Goal: Task Accomplishment & Management: Manage account settings

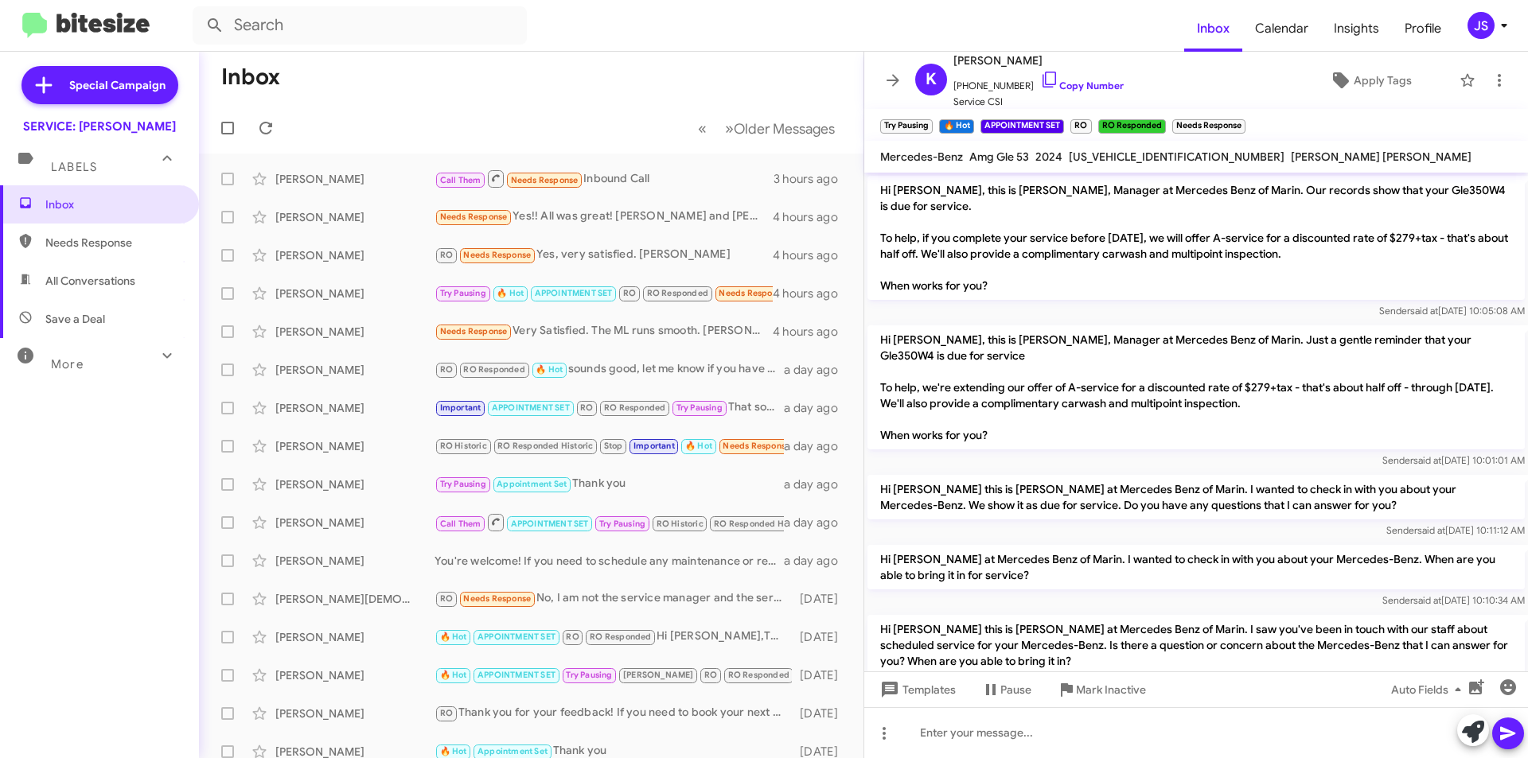
scroll to position [987, 0]
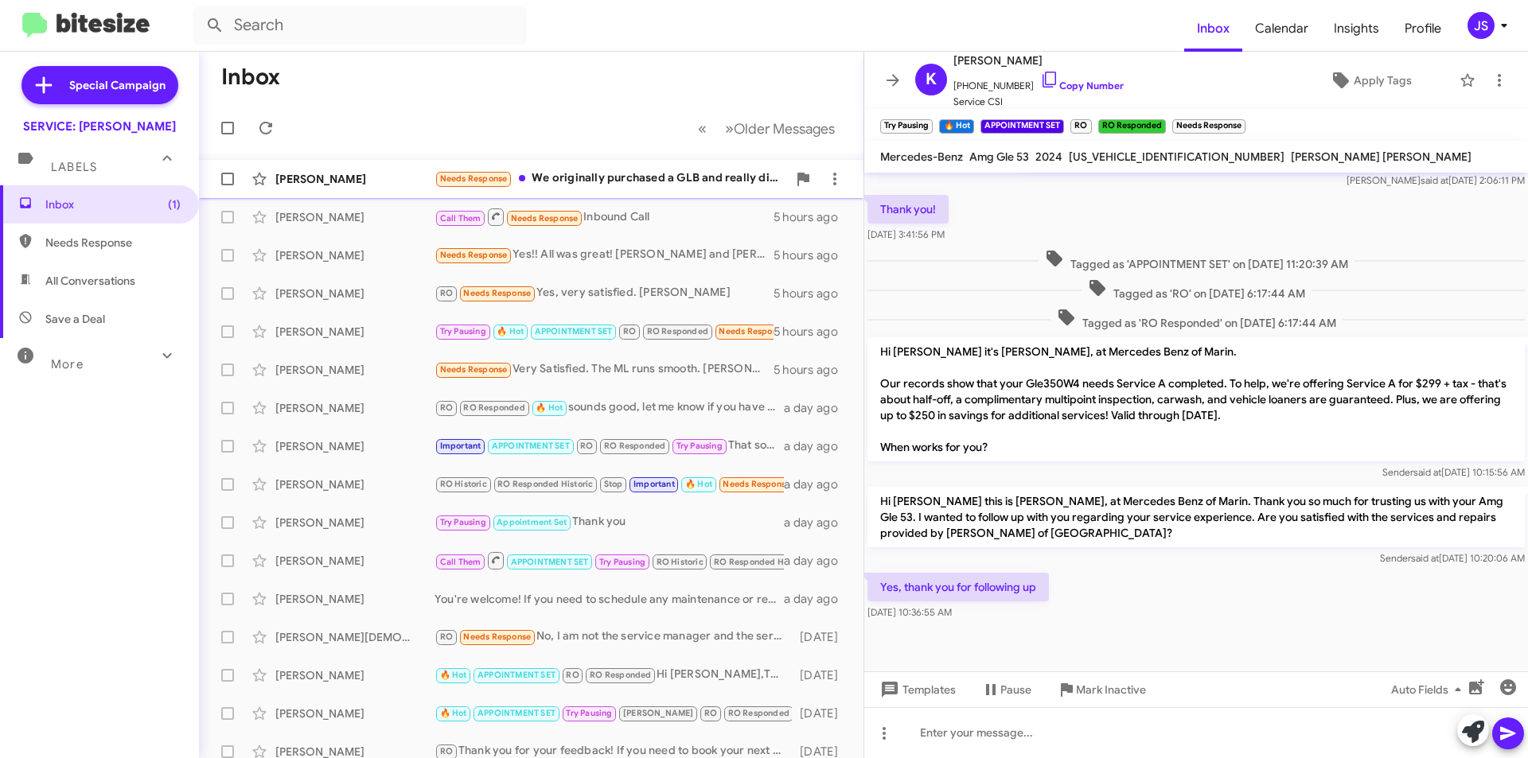
click at [329, 172] on div "[PERSON_NAME]" at bounding box center [354, 179] width 159 height 16
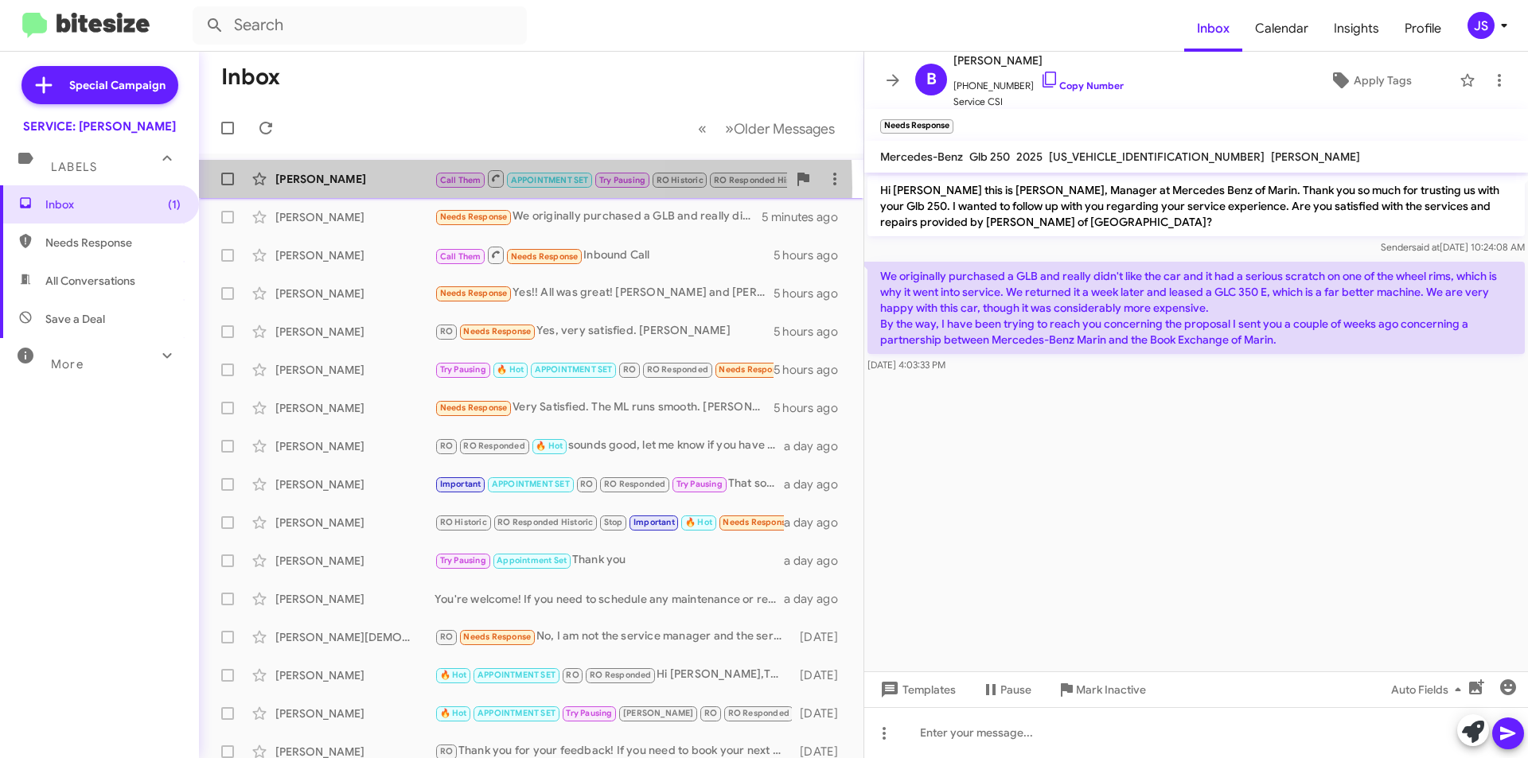
click at [354, 188] on div "William Wells Jr Call Them APPOINTMENT SET Try Pausing RO Historic RO Responded…" at bounding box center [531, 179] width 639 height 32
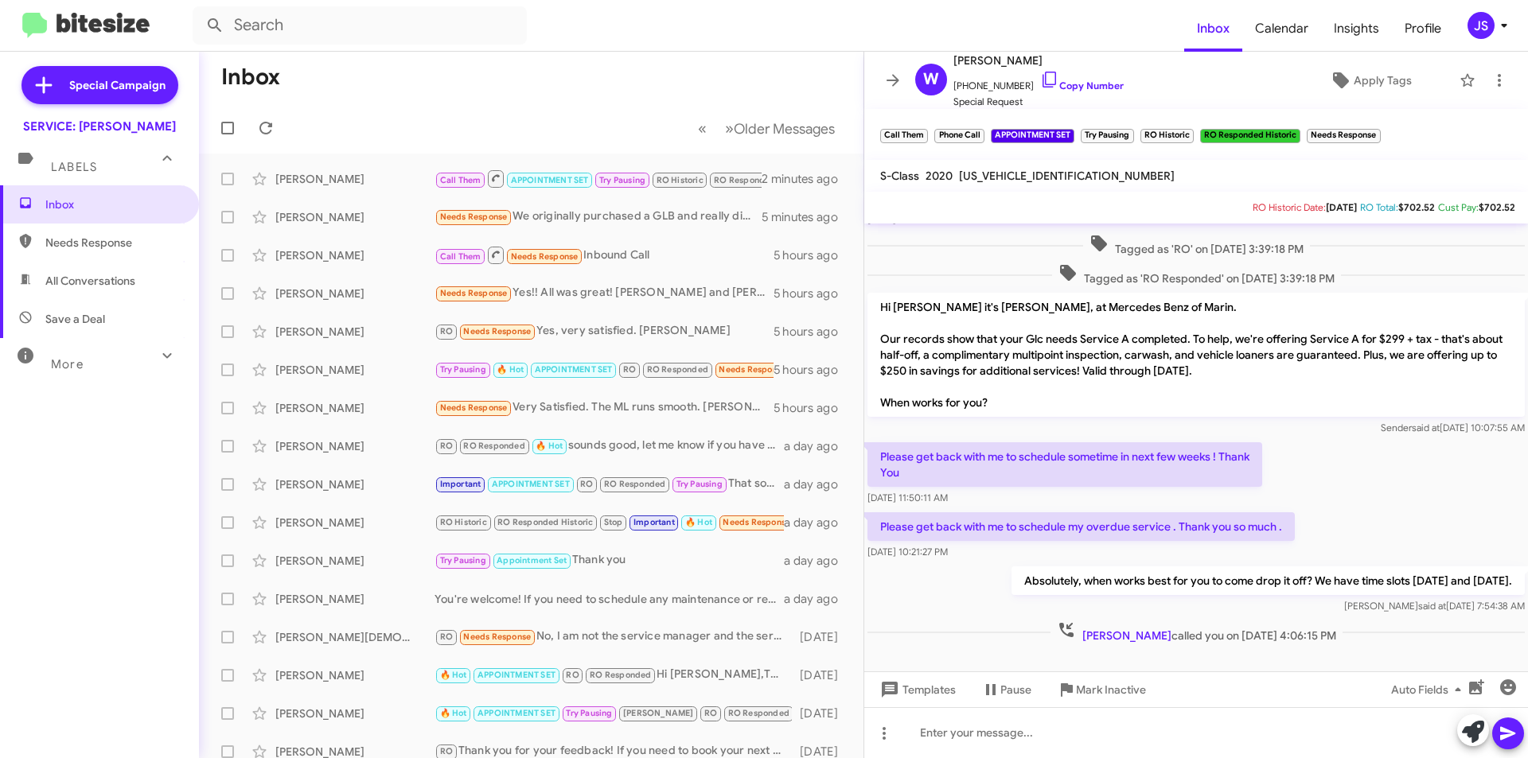
scroll to position [424, 0]
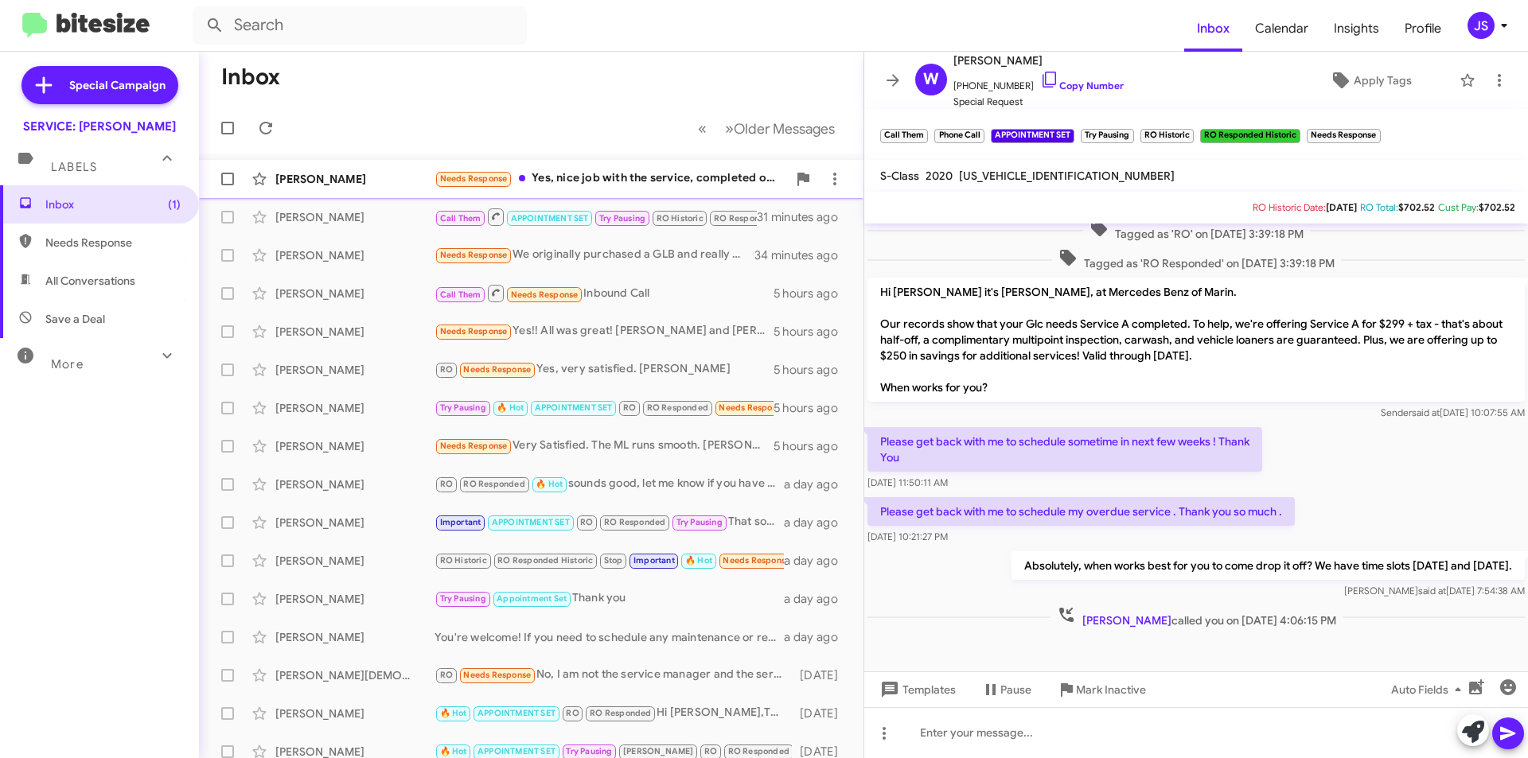
click at [356, 179] on div "[PERSON_NAME]" at bounding box center [354, 179] width 159 height 16
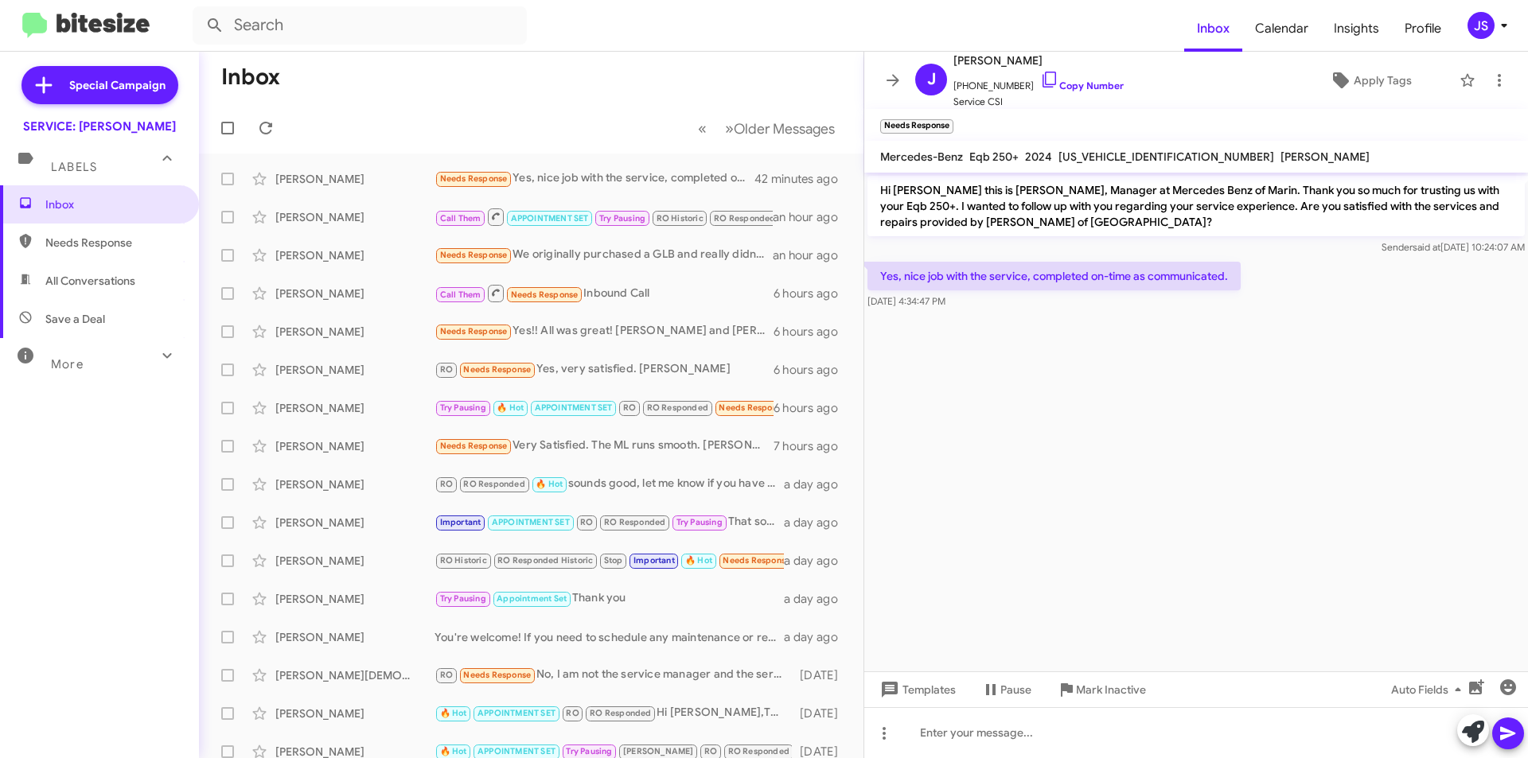
click at [88, 324] on span "Save a Deal" at bounding box center [75, 319] width 60 height 16
type input "in:not-interested"
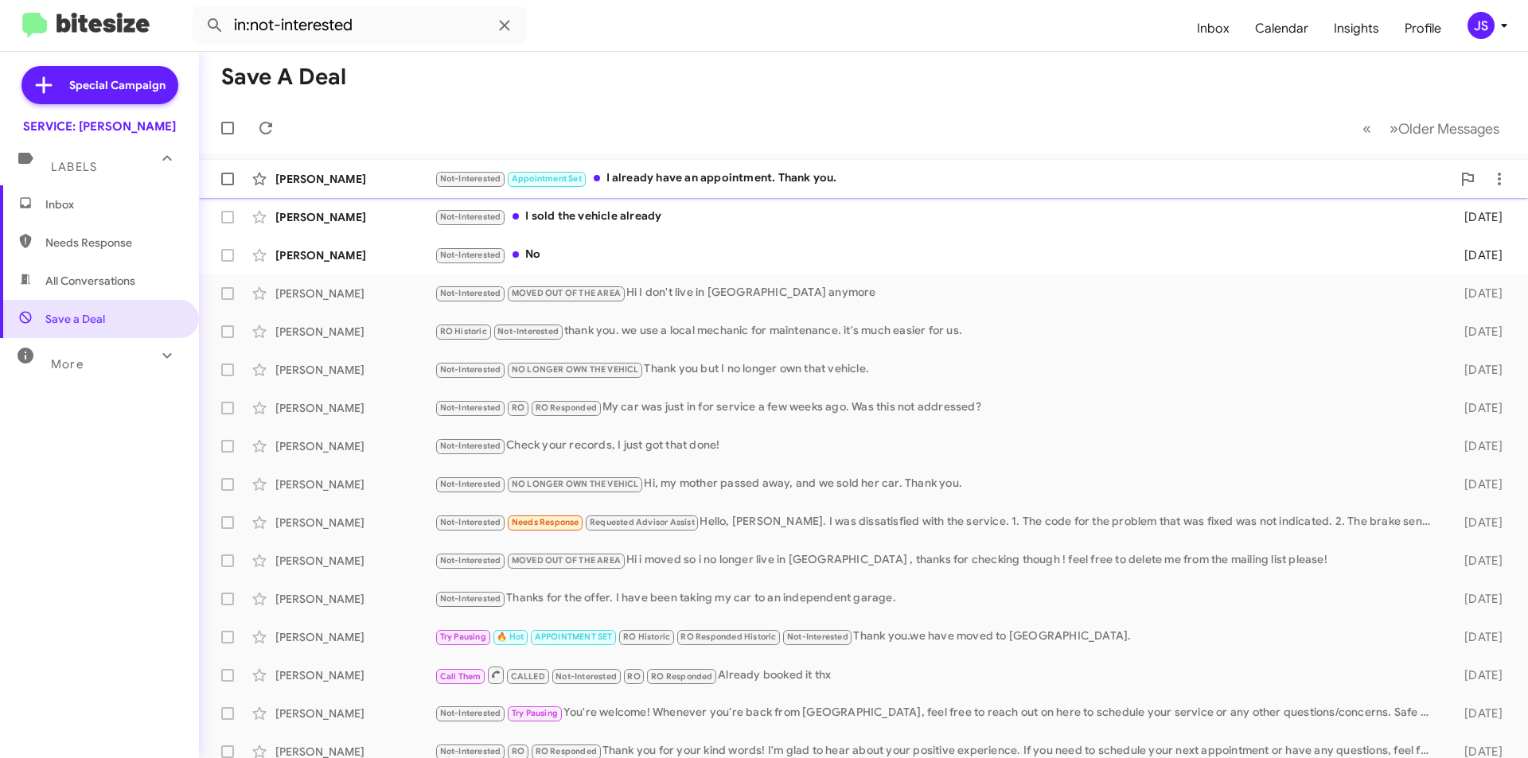
click at [648, 189] on div "[PERSON_NAME] Not-Interested Appointment Set I already have an appointment. Tha…" at bounding box center [863, 179] width 1303 height 32
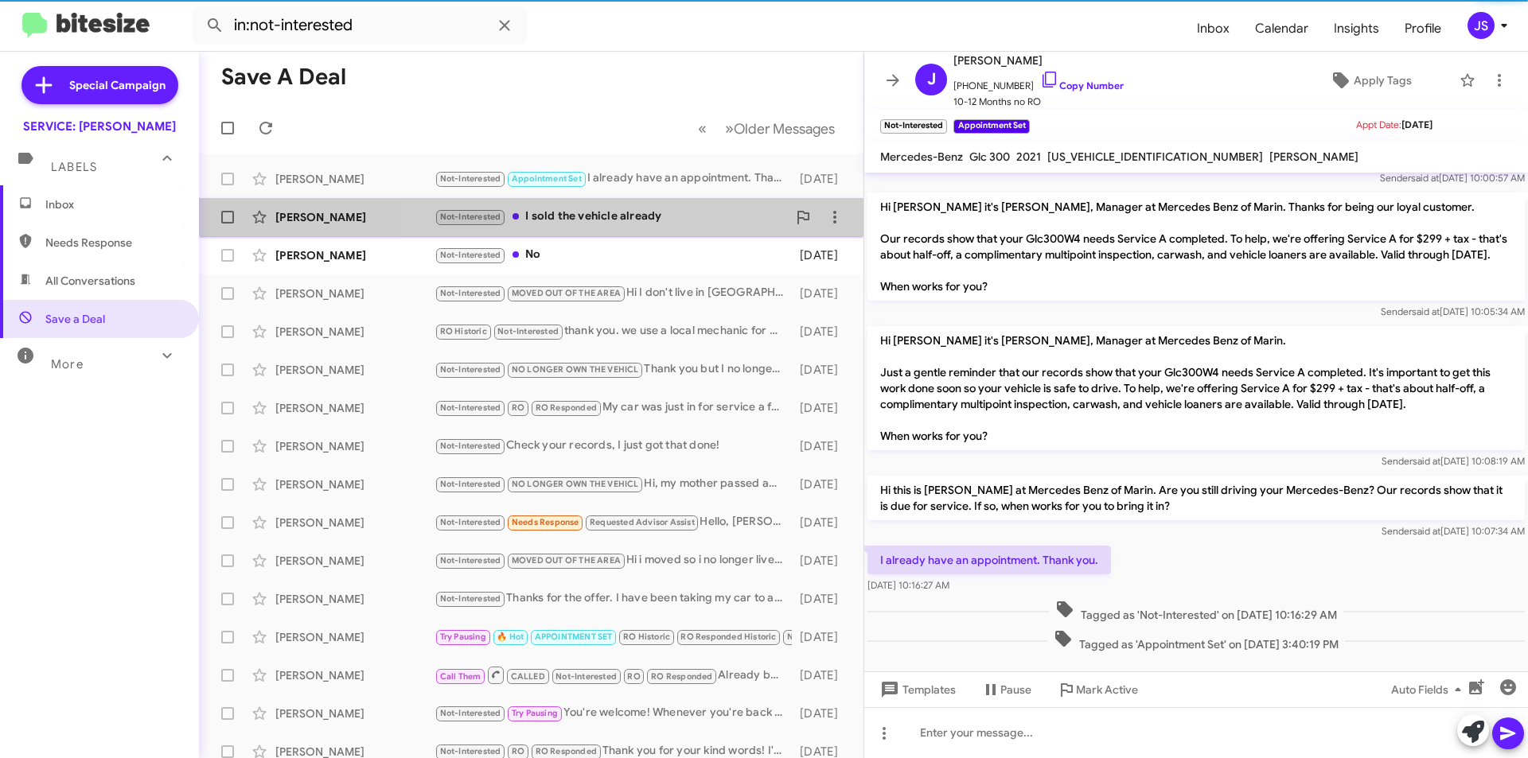
click at [632, 220] on div "Not-Interested I sold the vehicle already" at bounding box center [610, 217] width 352 height 18
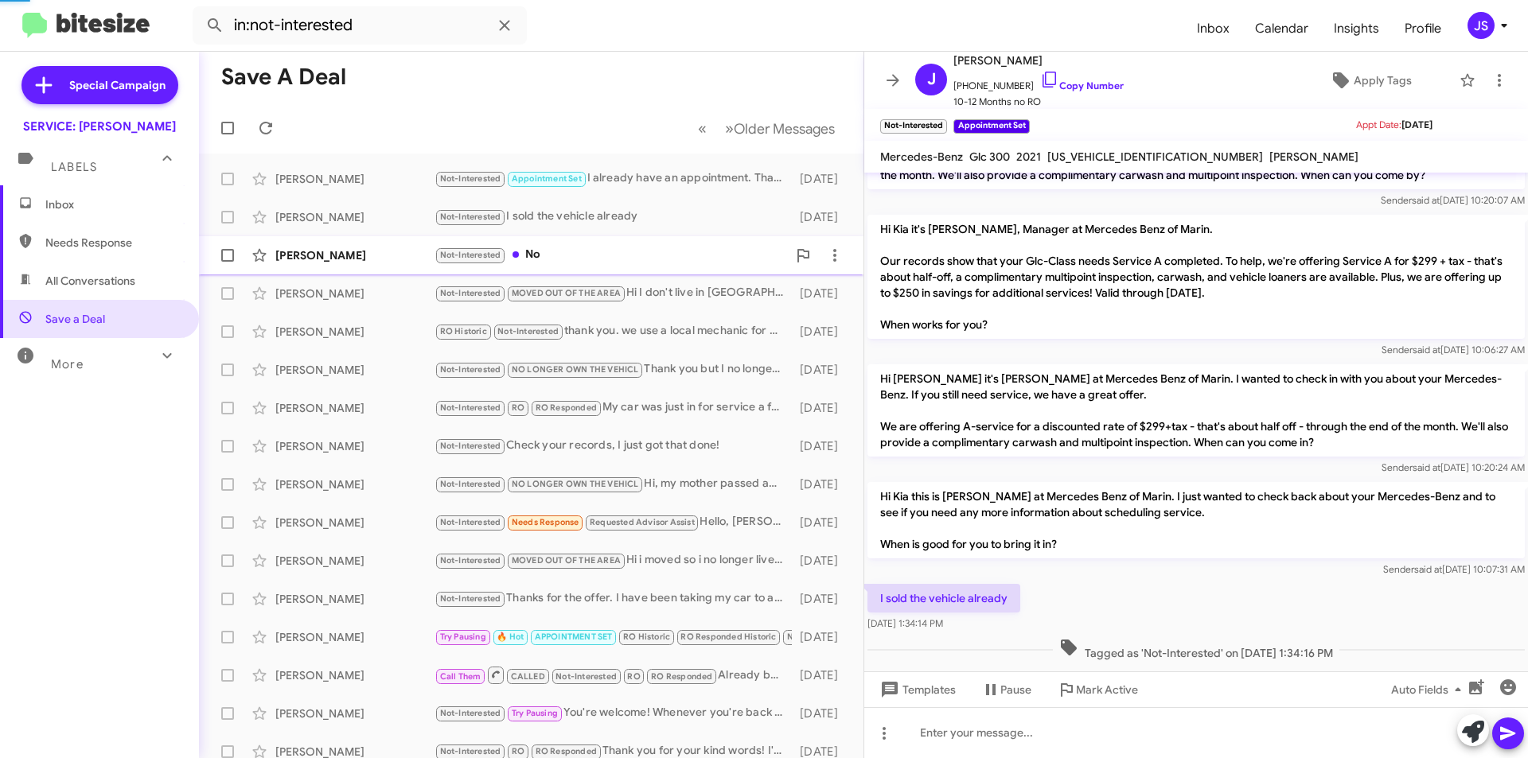
scroll to position [307, 0]
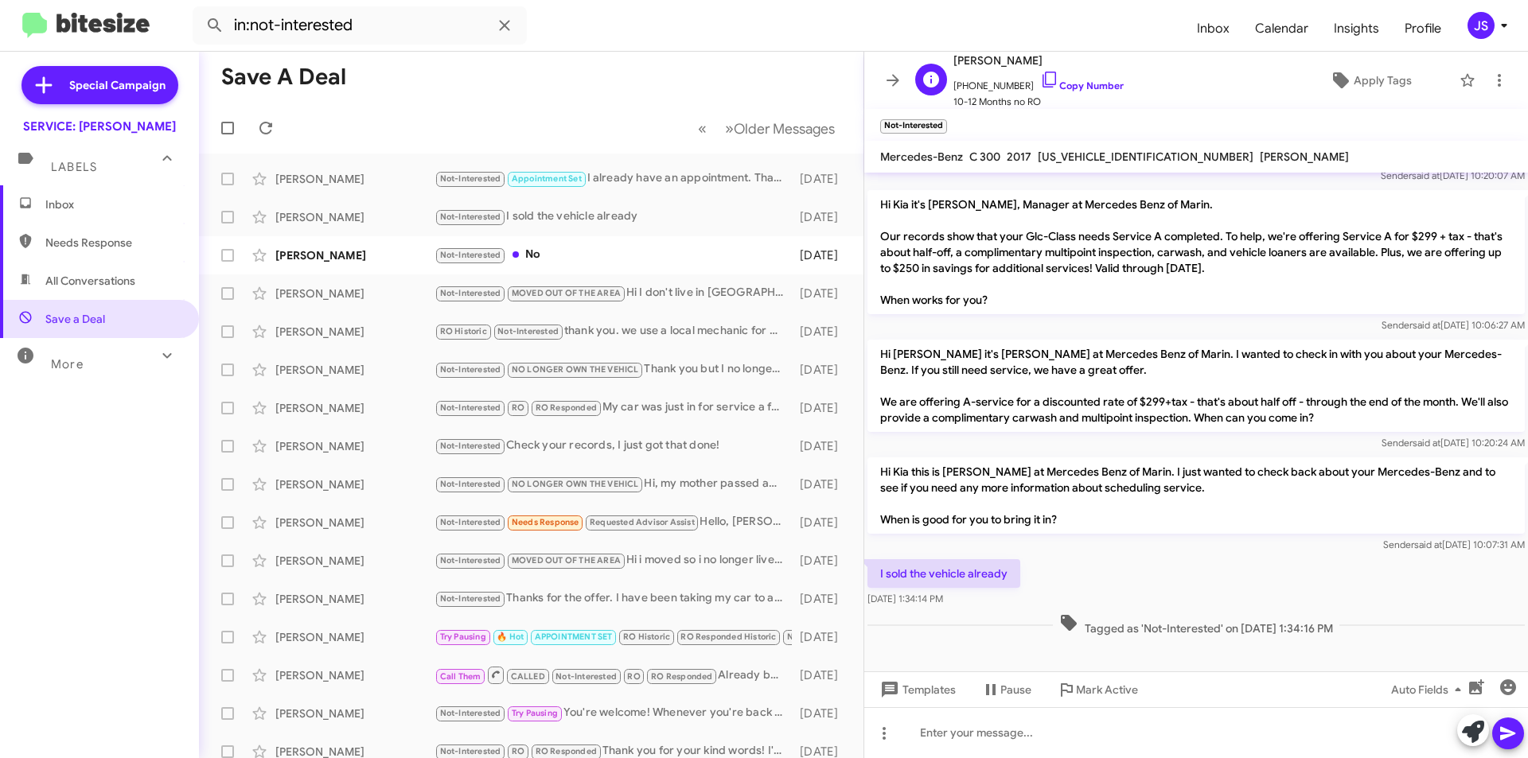
click at [1334, 99] on div "[PERSON_NAME] [PHONE_NUMBER] Copy Number 10-12 Months no RO Apply Tags" at bounding box center [1180, 80] width 543 height 59
click at [1353, 86] on span "Apply Tags" at bounding box center [1382, 80] width 58 height 29
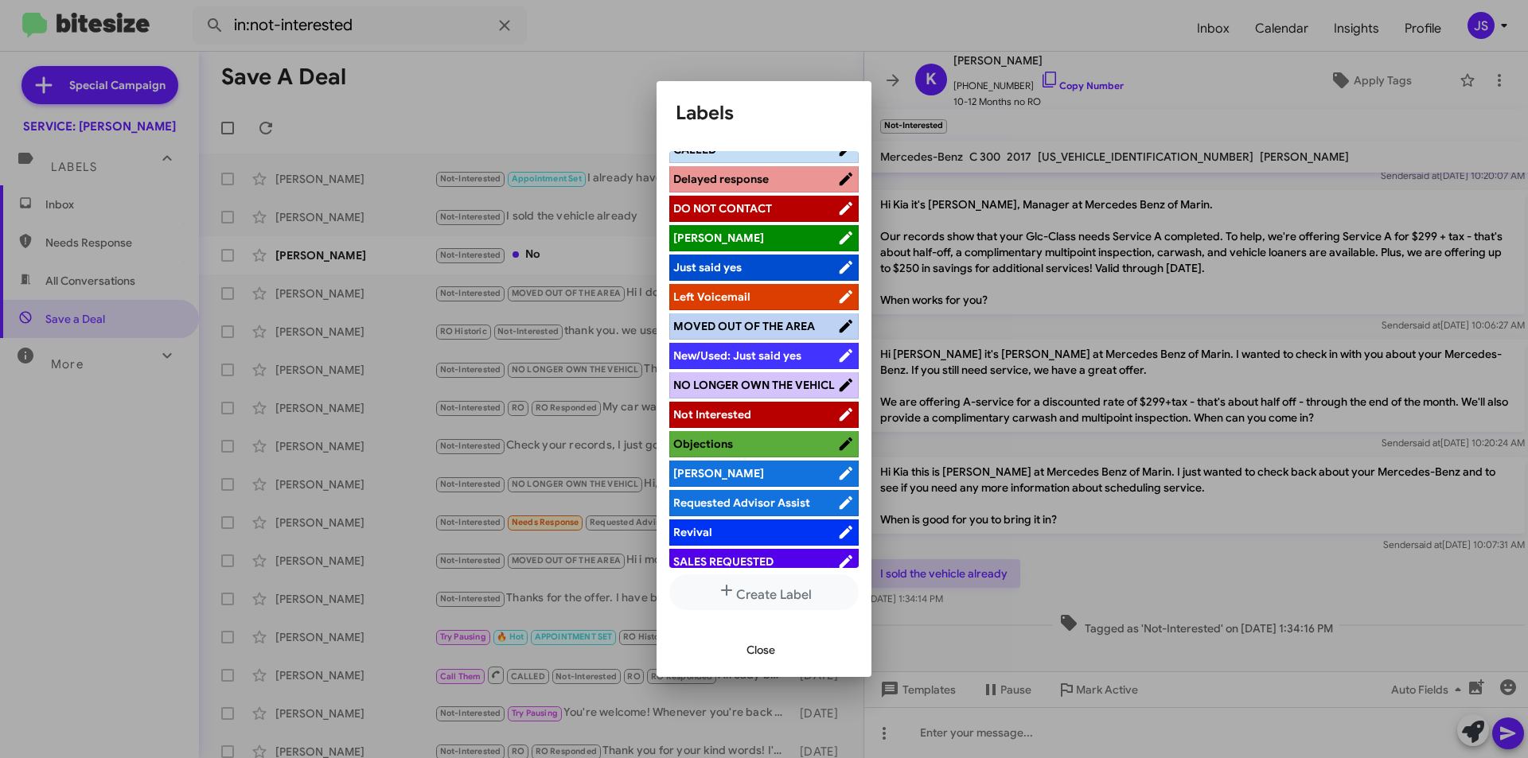
scroll to position [253, 0]
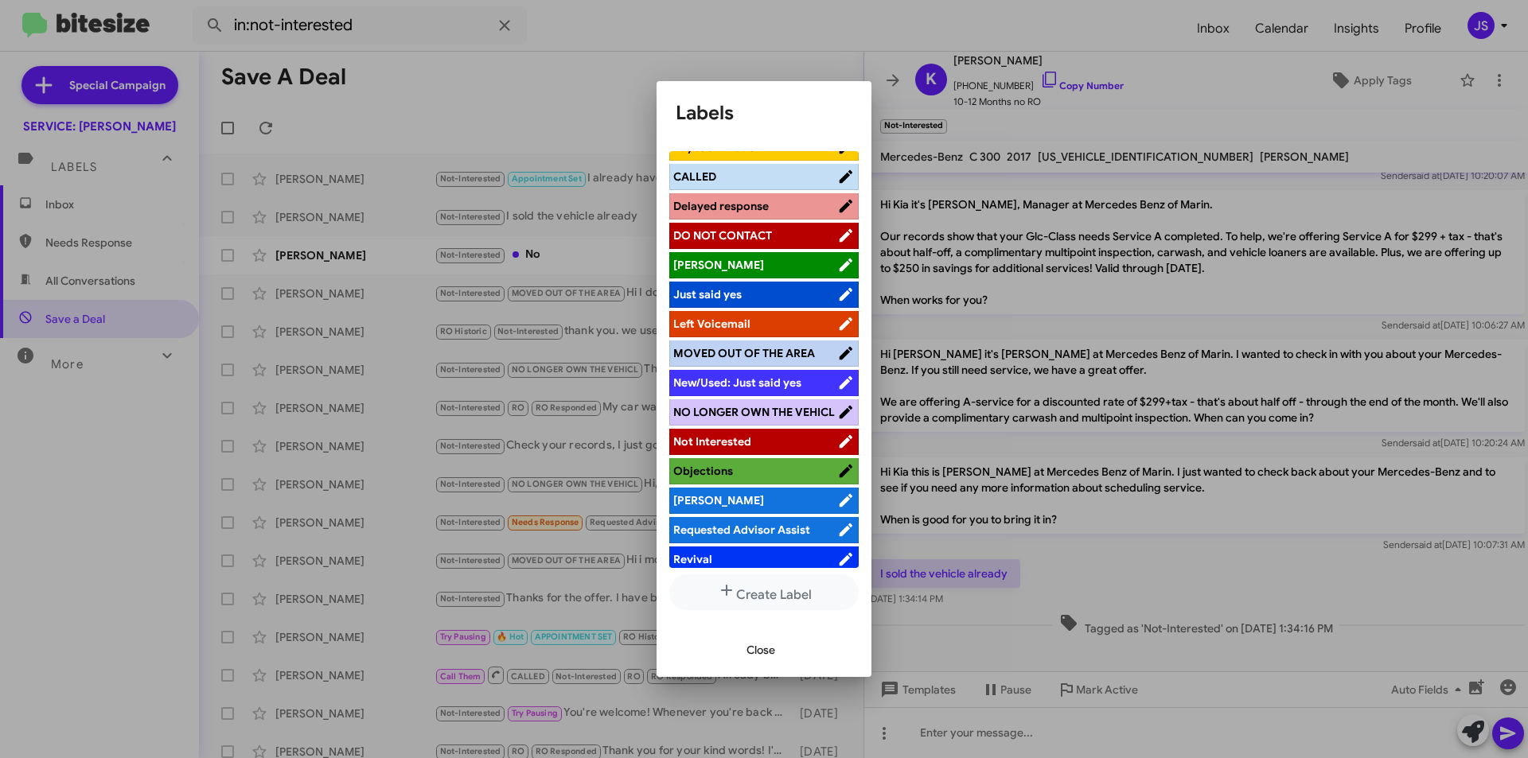
click at [740, 418] on span "NO LONGER OWN THE VEHICL" at bounding box center [755, 412] width 164 height 16
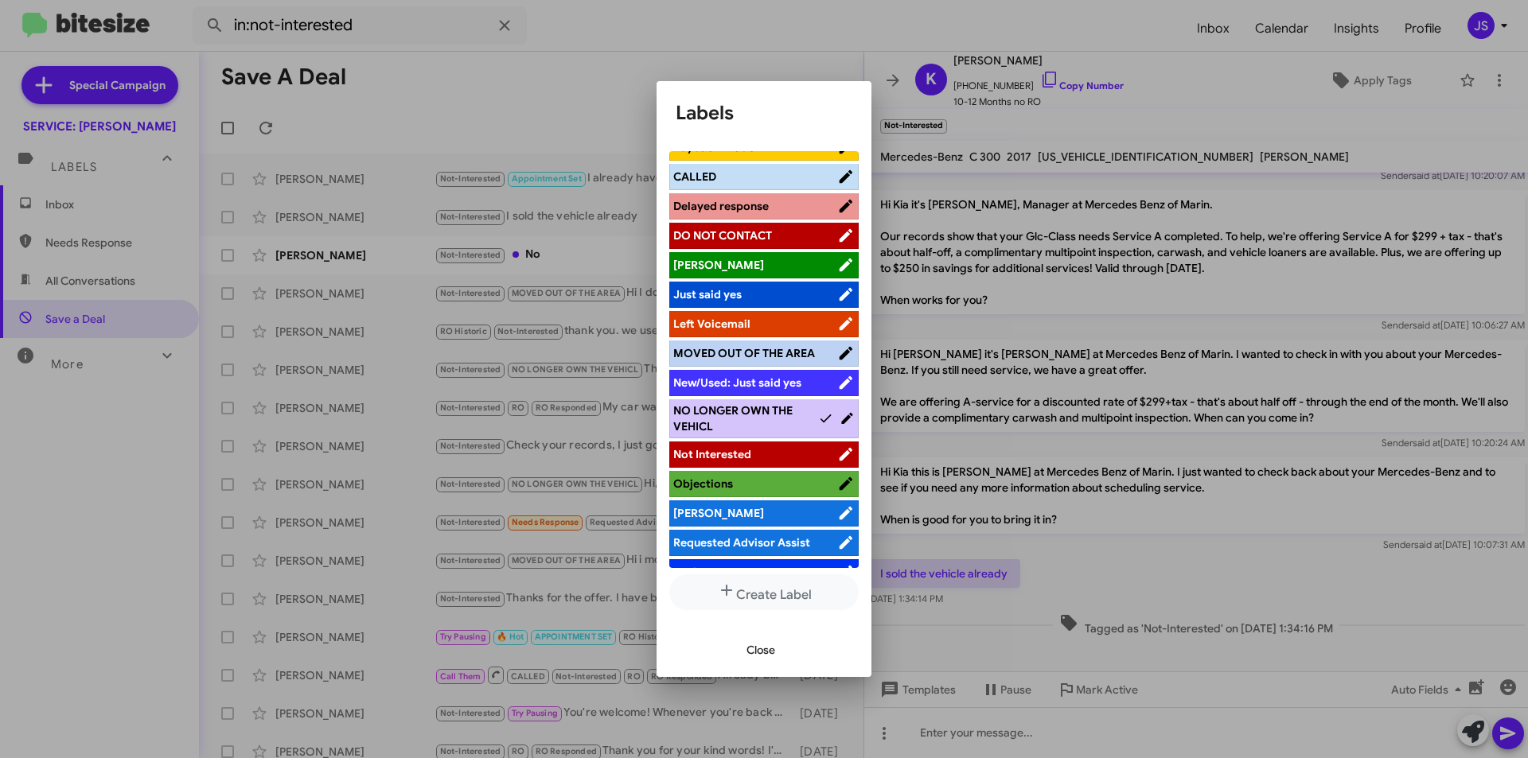
click at [765, 644] on span "Close" at bounding box center [760, 650] width 29 height 29
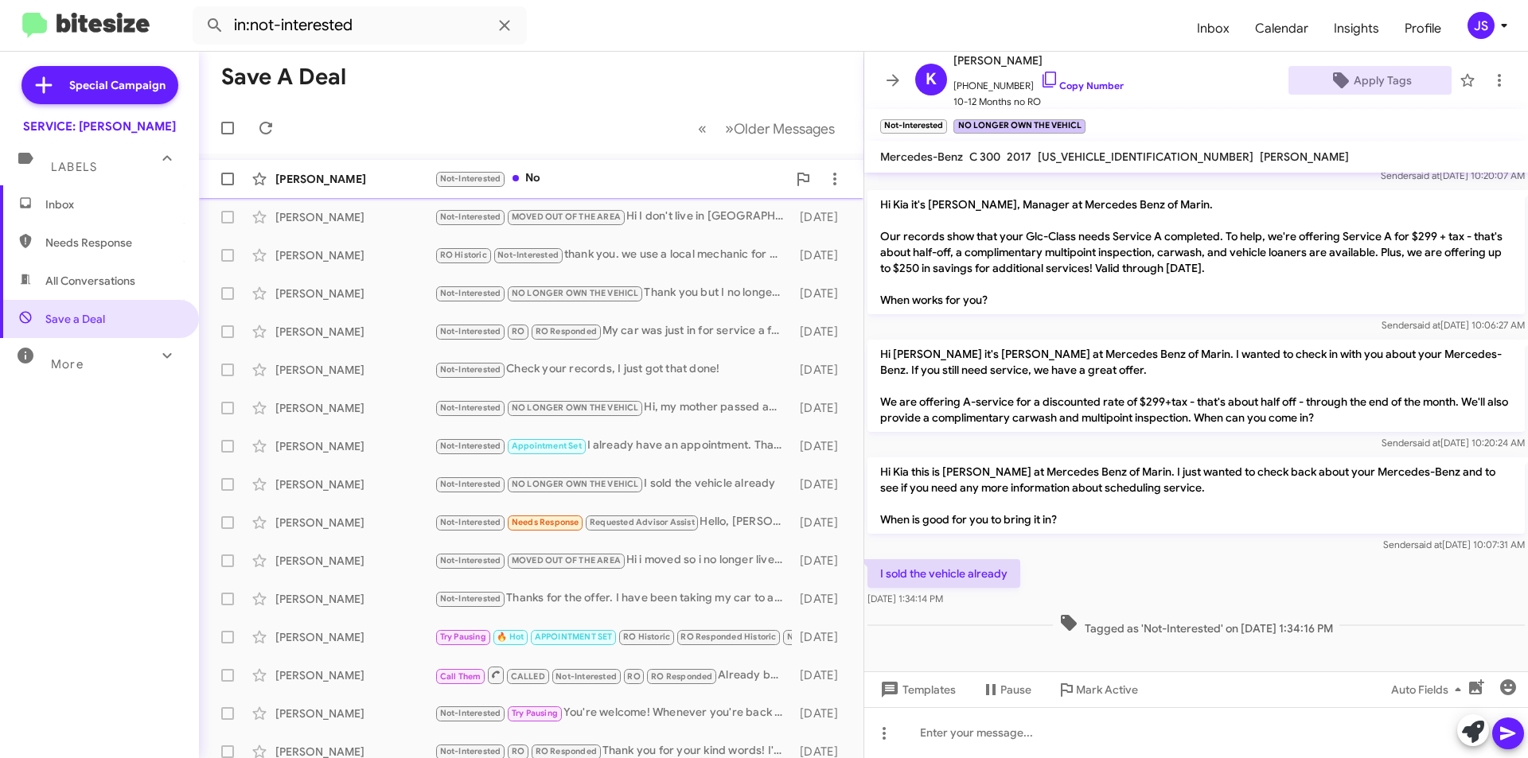
click at [304, 188] on div "[PERSON_NAME] Not-Interested No [DATE]" at bounding box center [531, 179] width 639 height 32
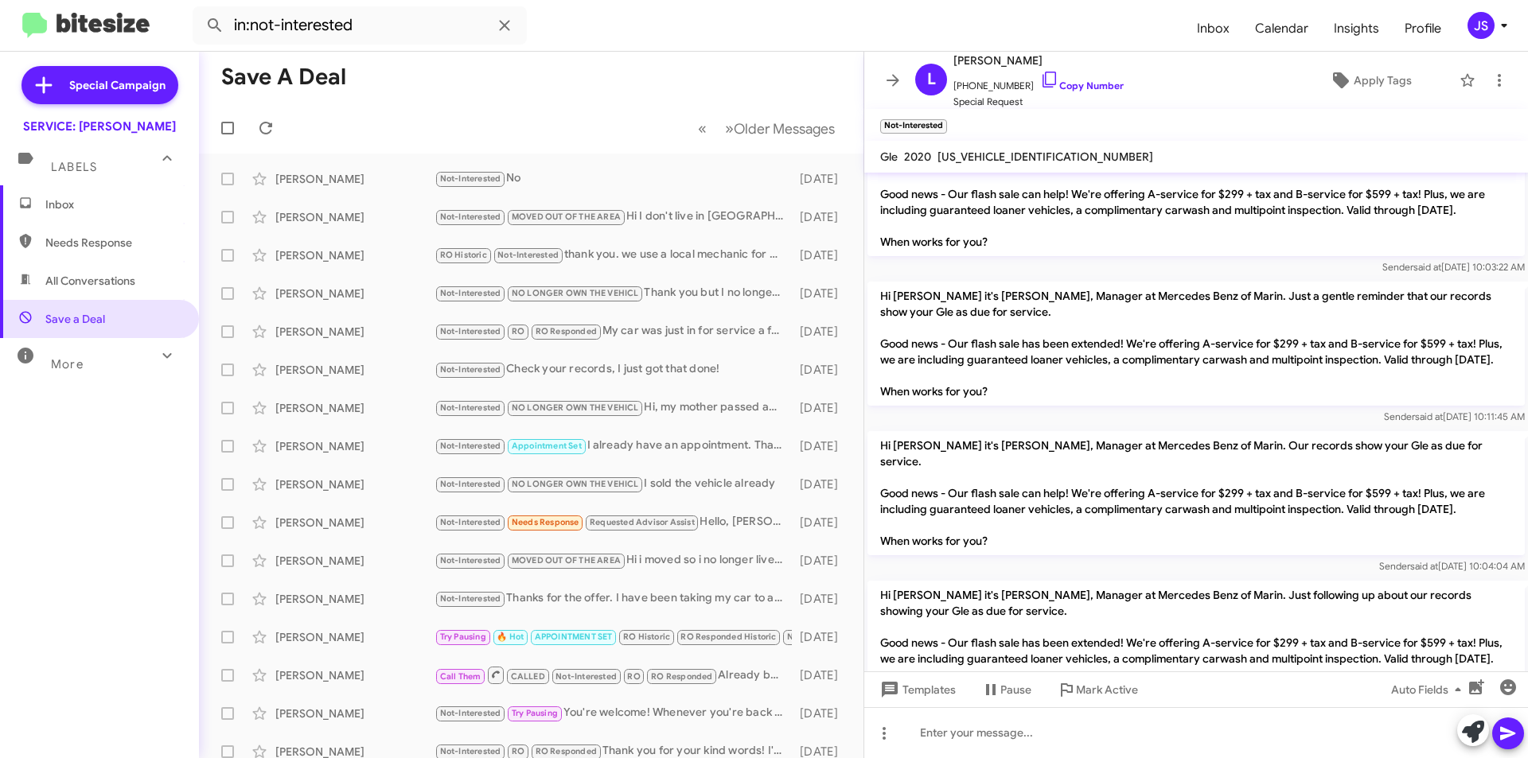
scroll to position [1202, 0]
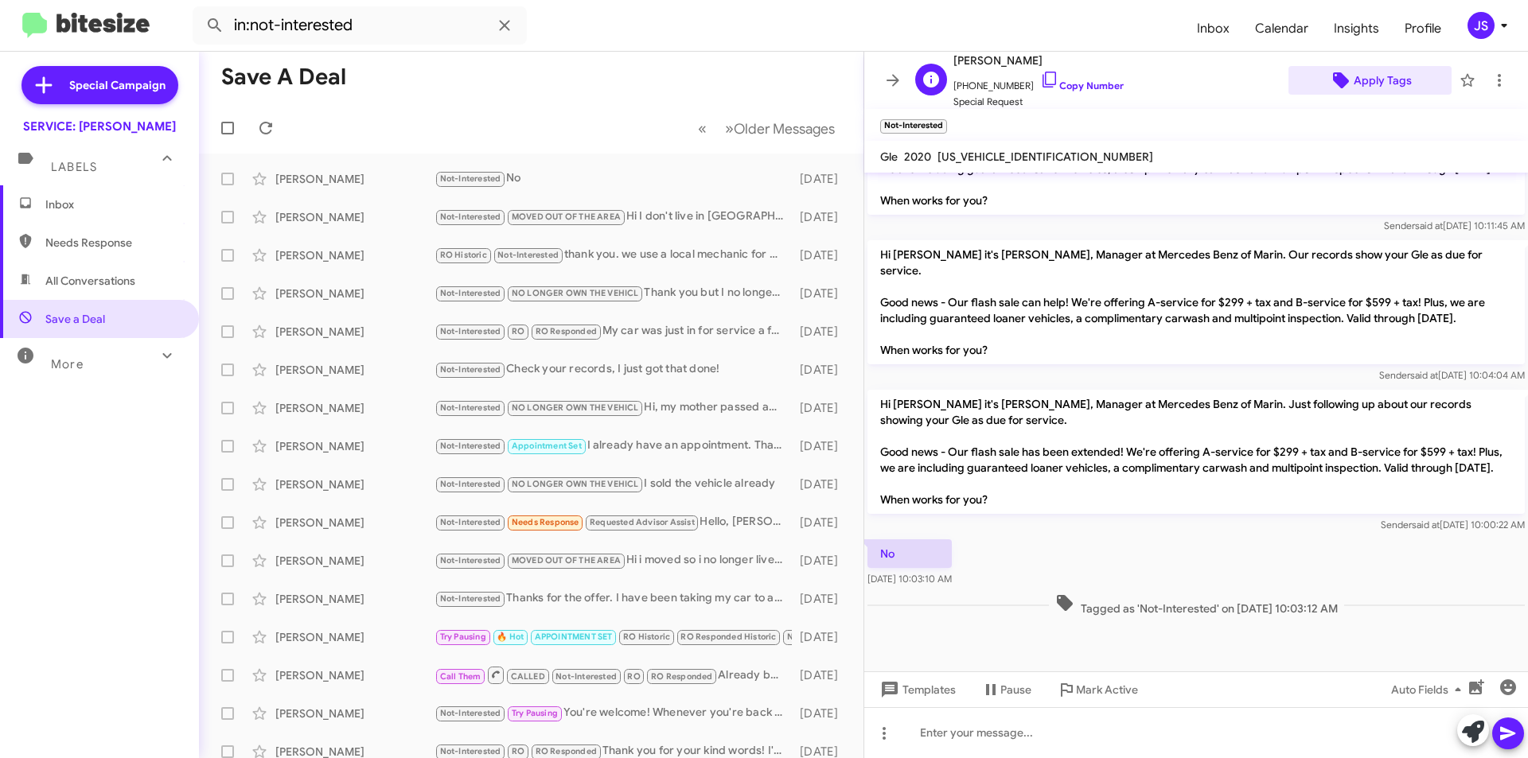
click at [1386, 76] on span "Apply Tags" at bounding box center [1382, 80] width 58 height 29
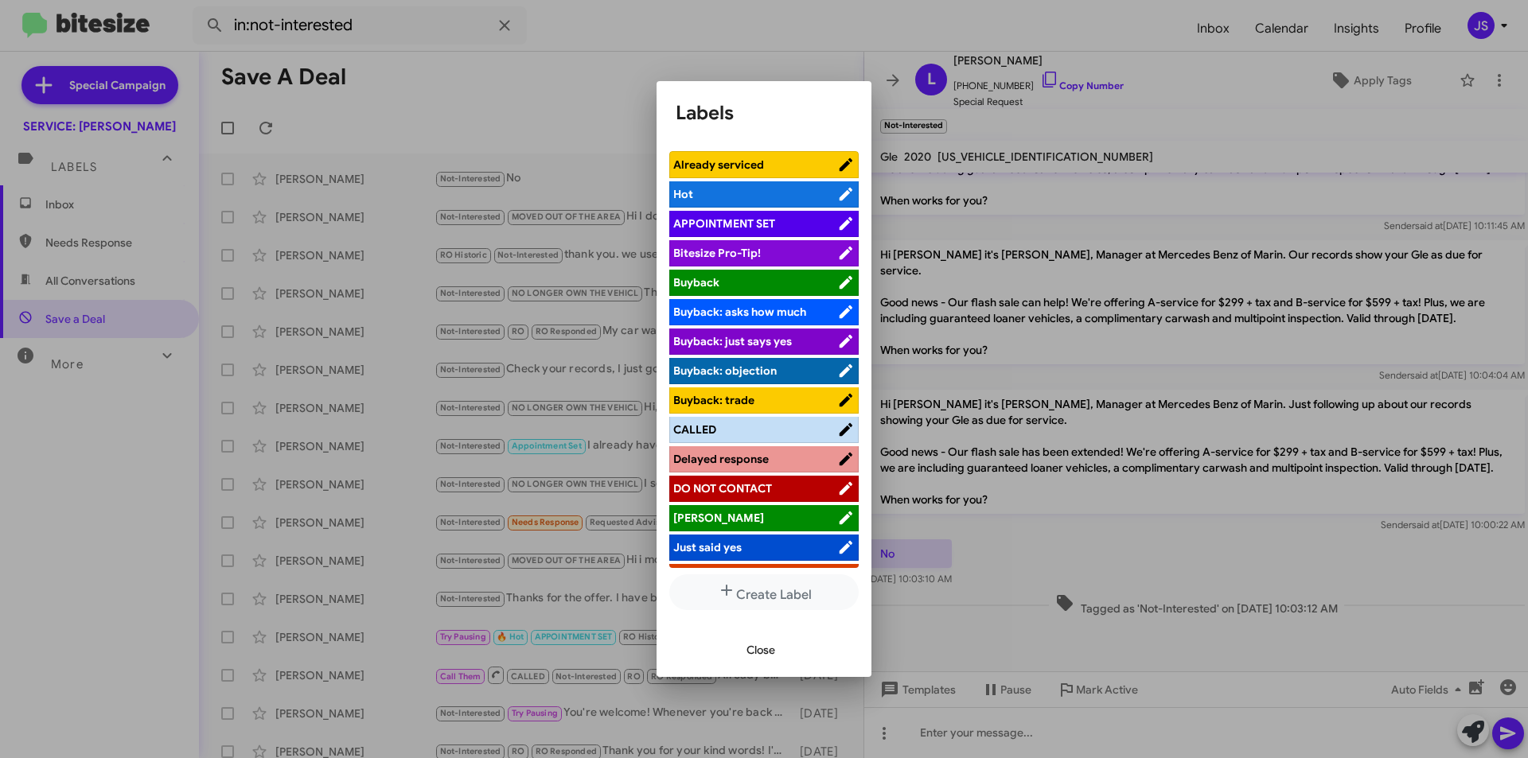
click at [751, 646] on span "Close" at bounding box center [760, 650] width 29 height 29
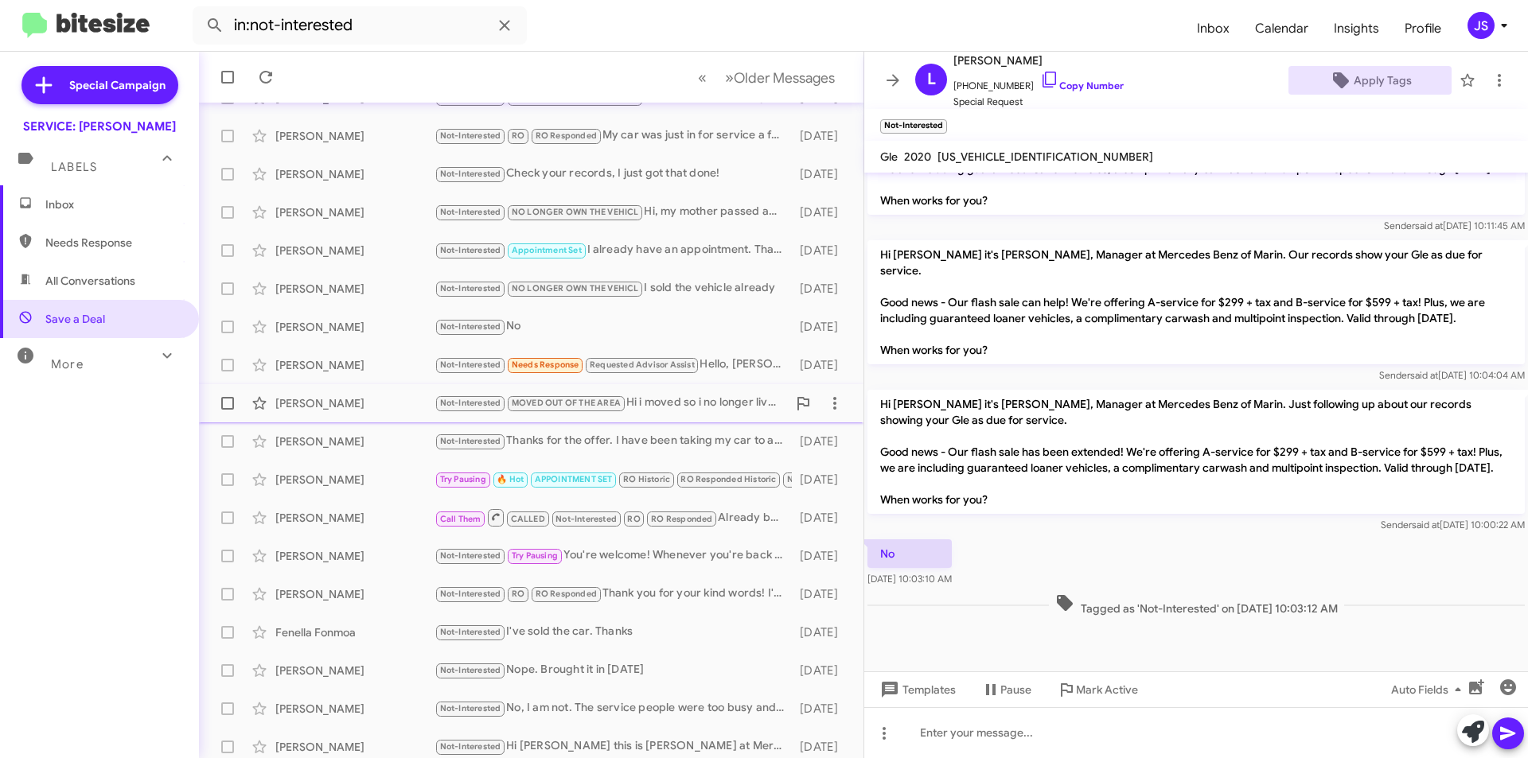
scroll to position [159, 0]
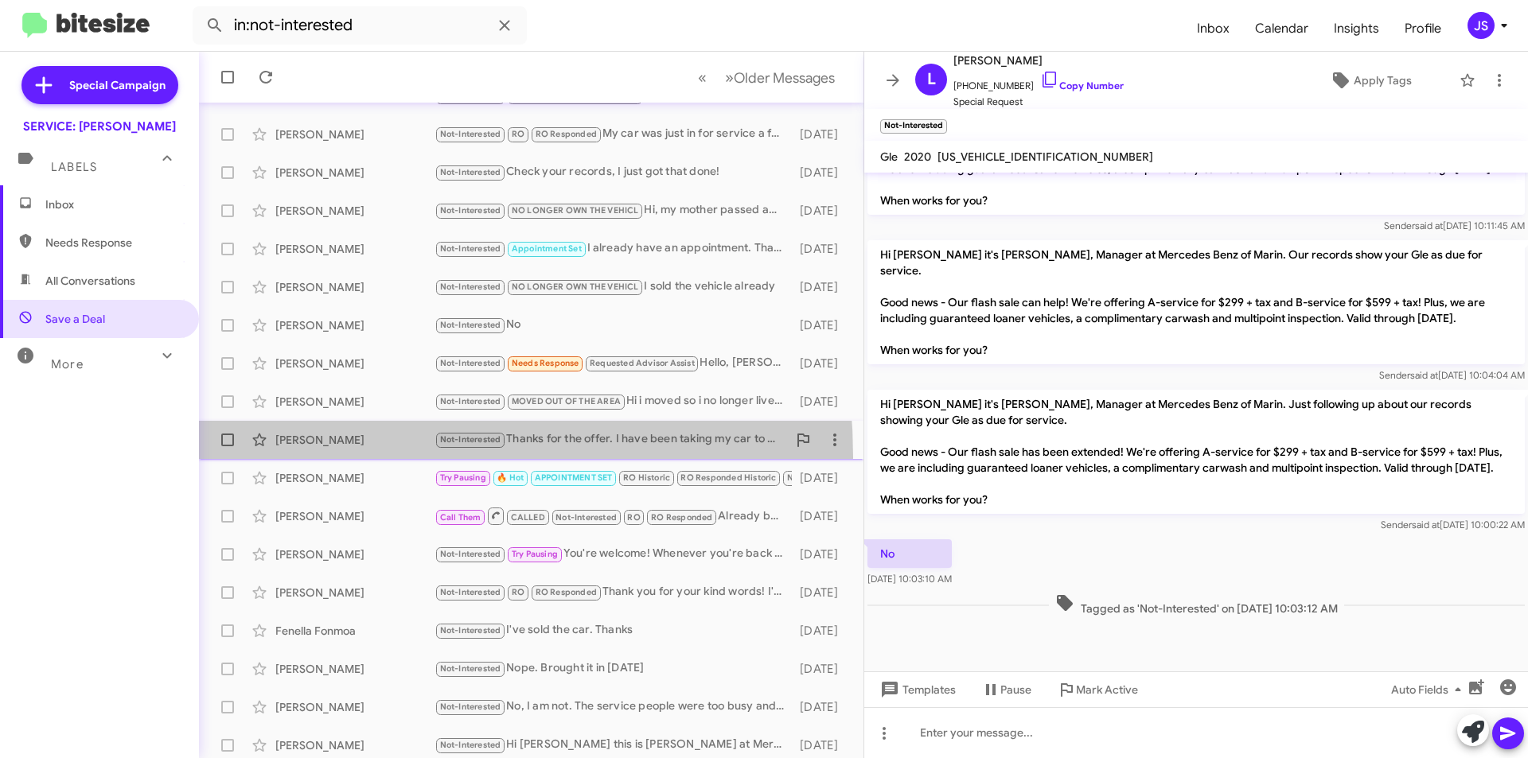
click at [306, 457] on span "[PERSON_NAME] Not-Interested Thanks for the offer. I have been taking my car to…" at bounding box center [531, 440] width 664 height 38
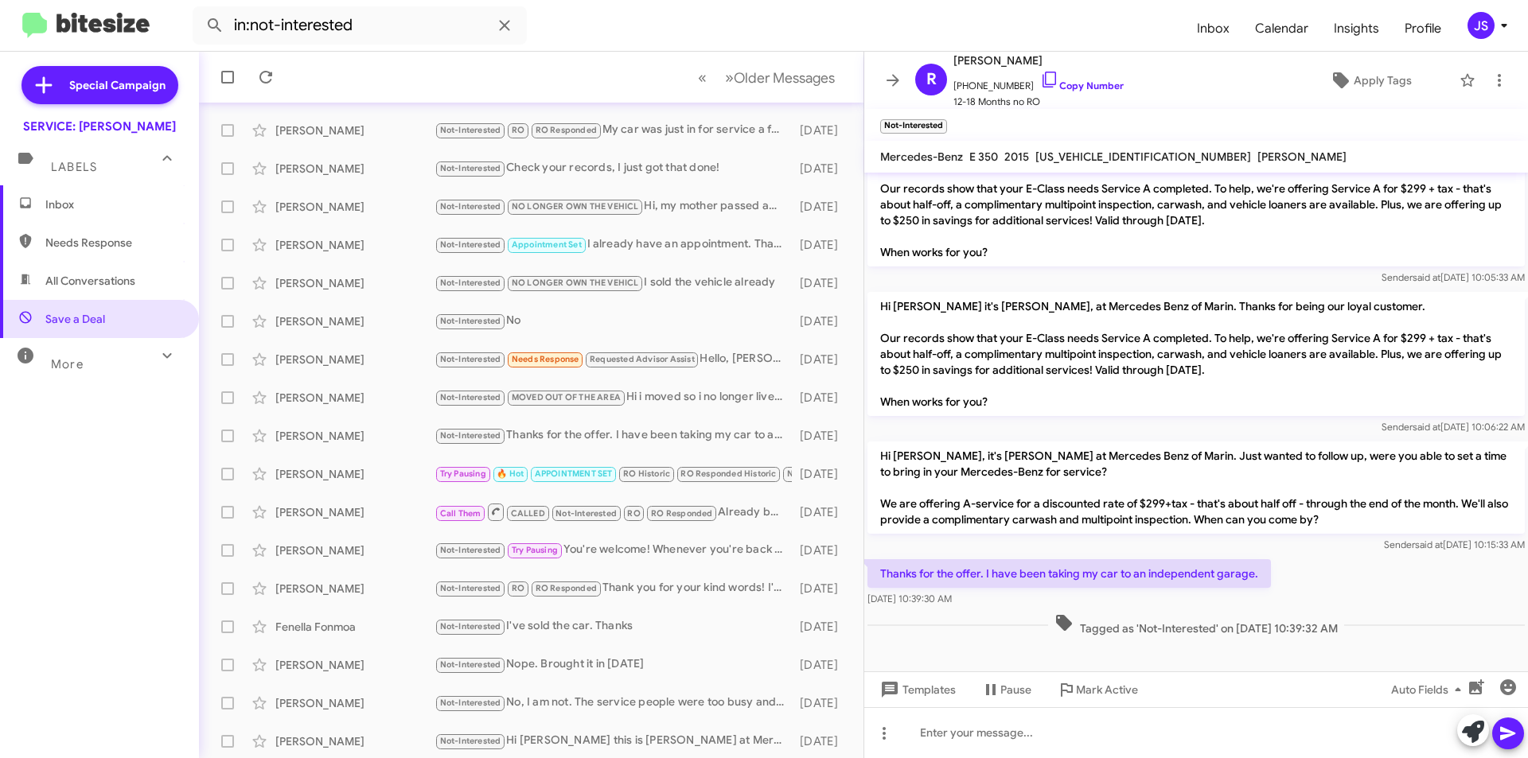
scroll to position [165, 0]
click at [374, 582] on div "[PERSON_NAME]" at bounding box center [354, 586] width 159 height 16
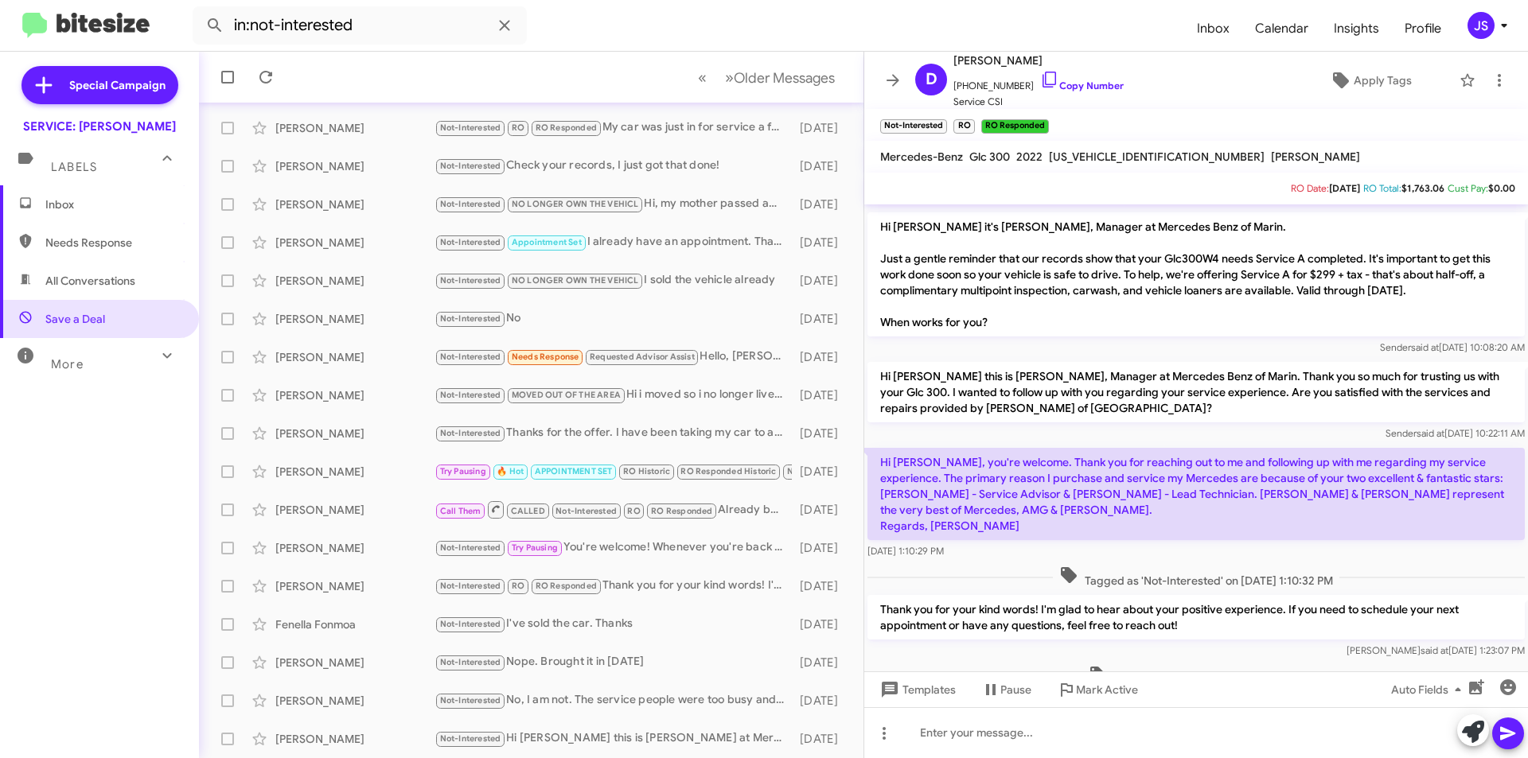
scroll to position [533, 0]
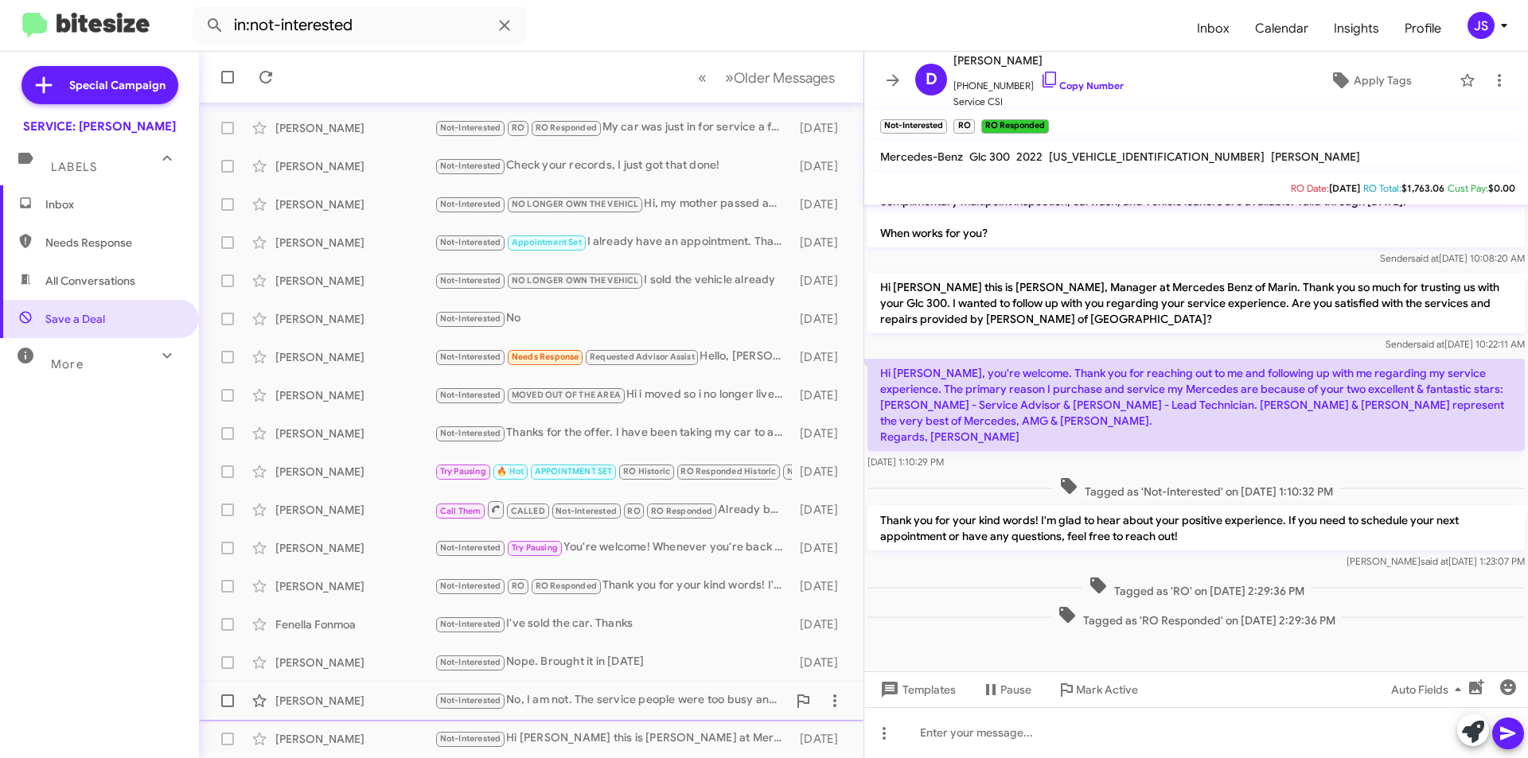
click at [346, 700] on div "[PERSON_NAME]" at bounding box center [354, 701] width 159 height 16
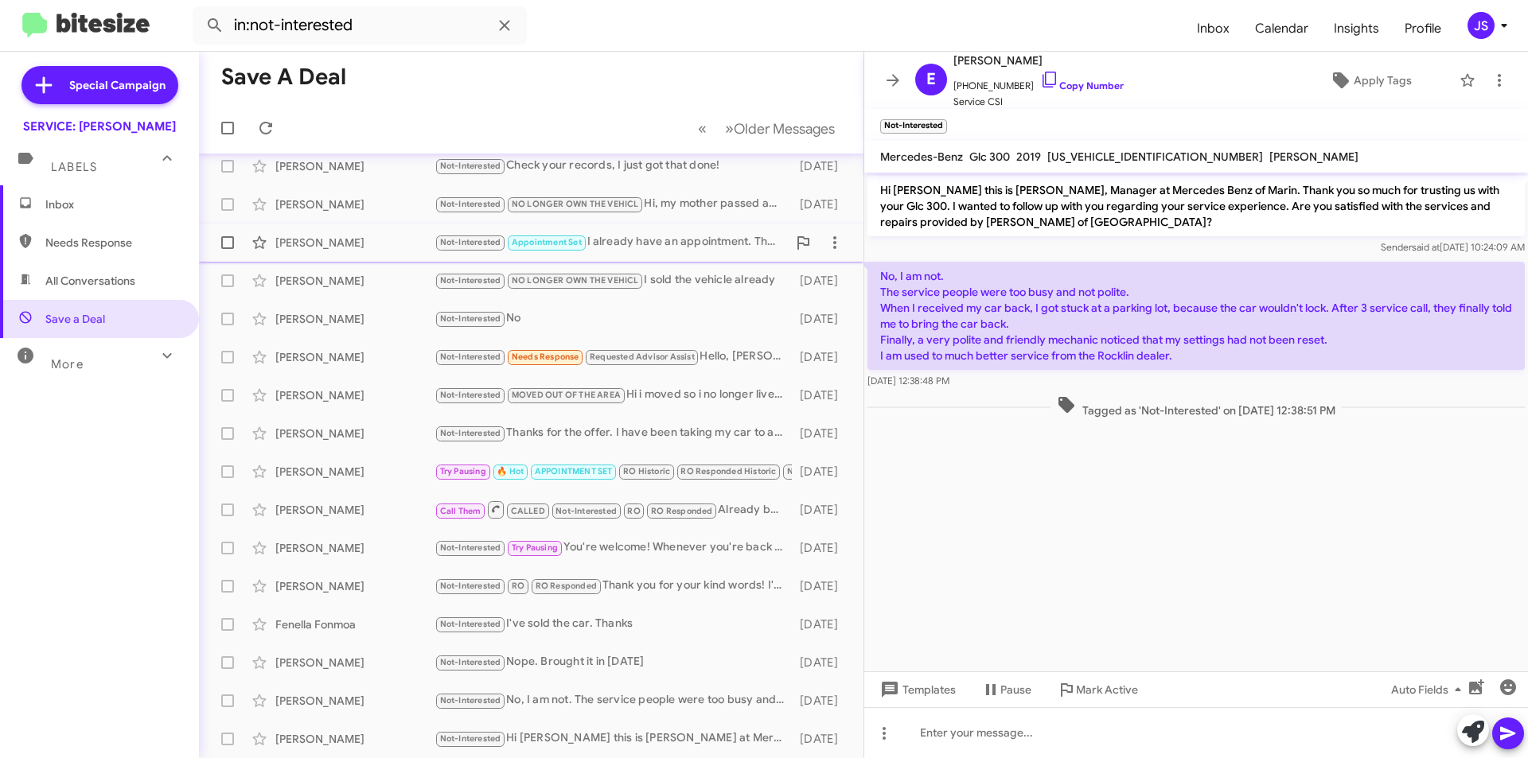
scroll to position [86, 0]
